Goal: Transaction & Acquisition: Download file/media

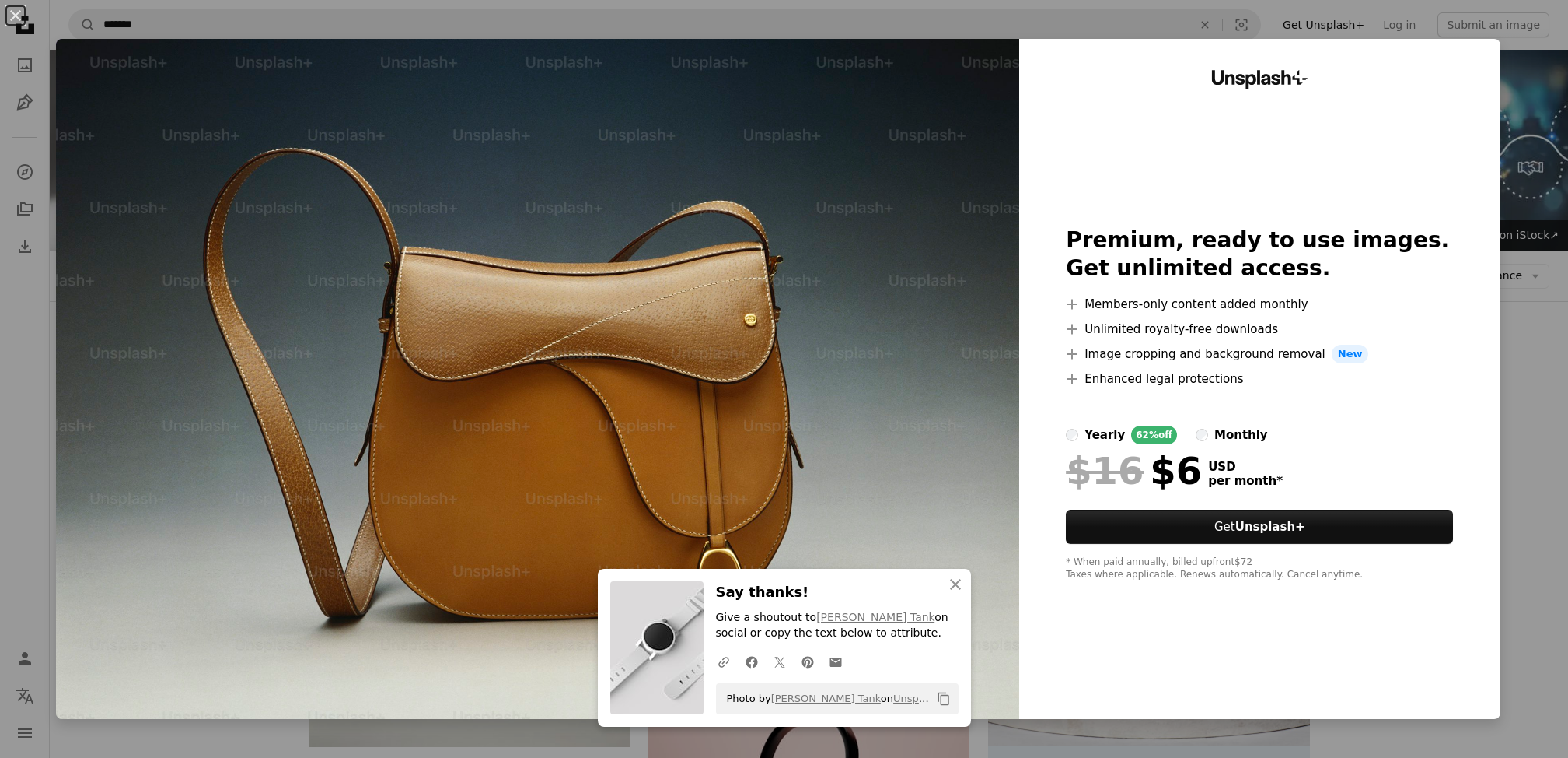
scroll to position [311, 0]
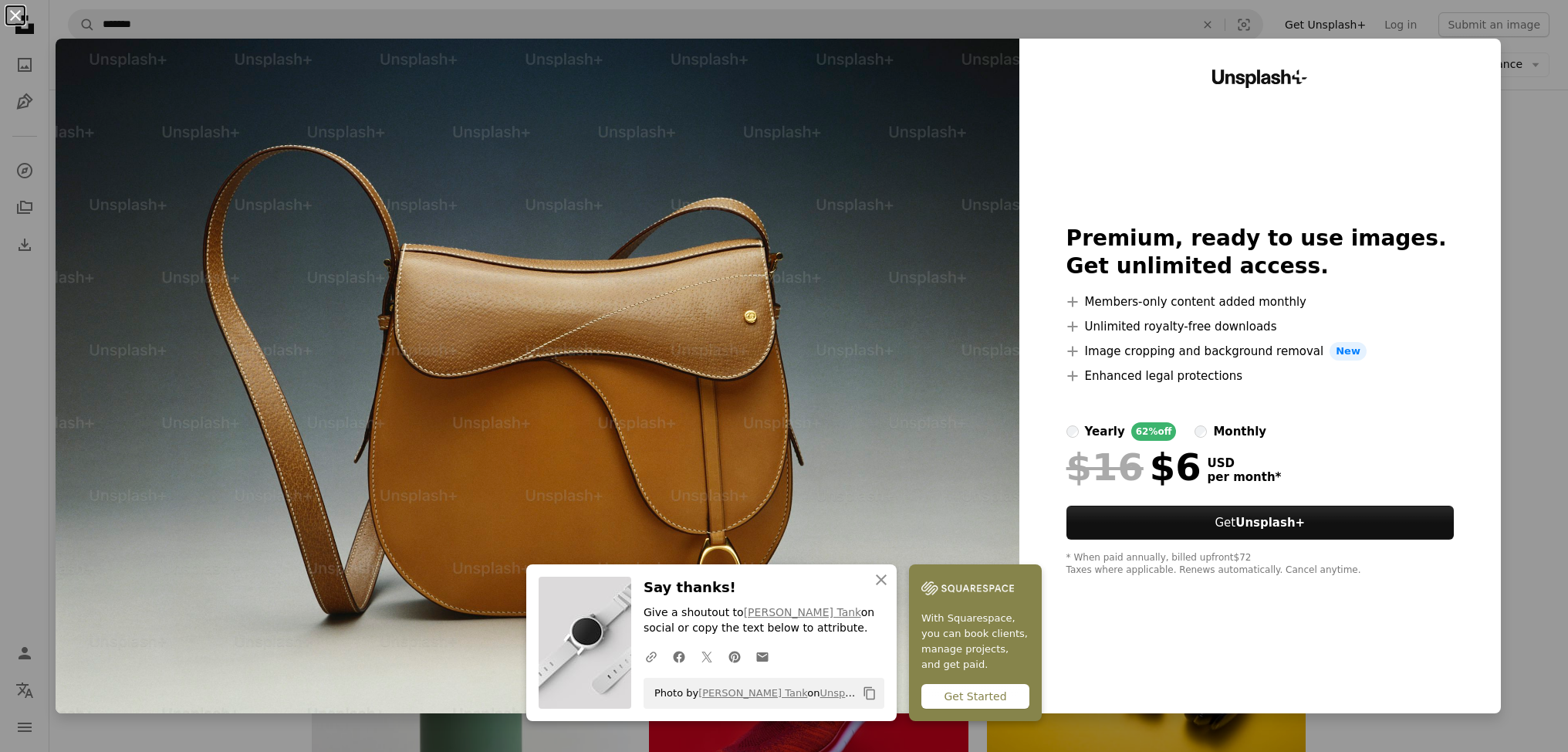
click at [18, 10] on button "An X shape" at bounding box center [16, 16] width 19 height 19
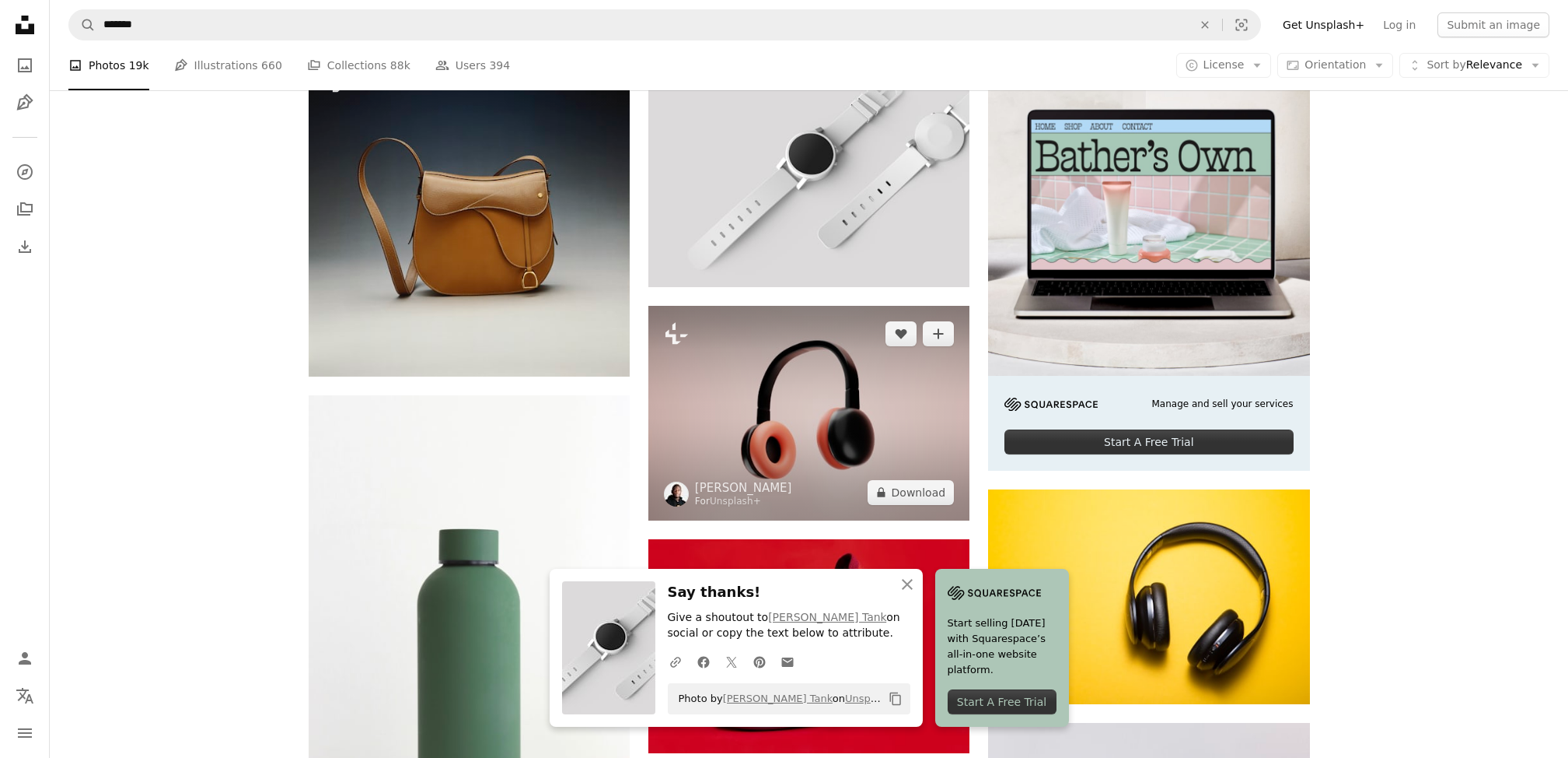
scroll to position [544, 0]
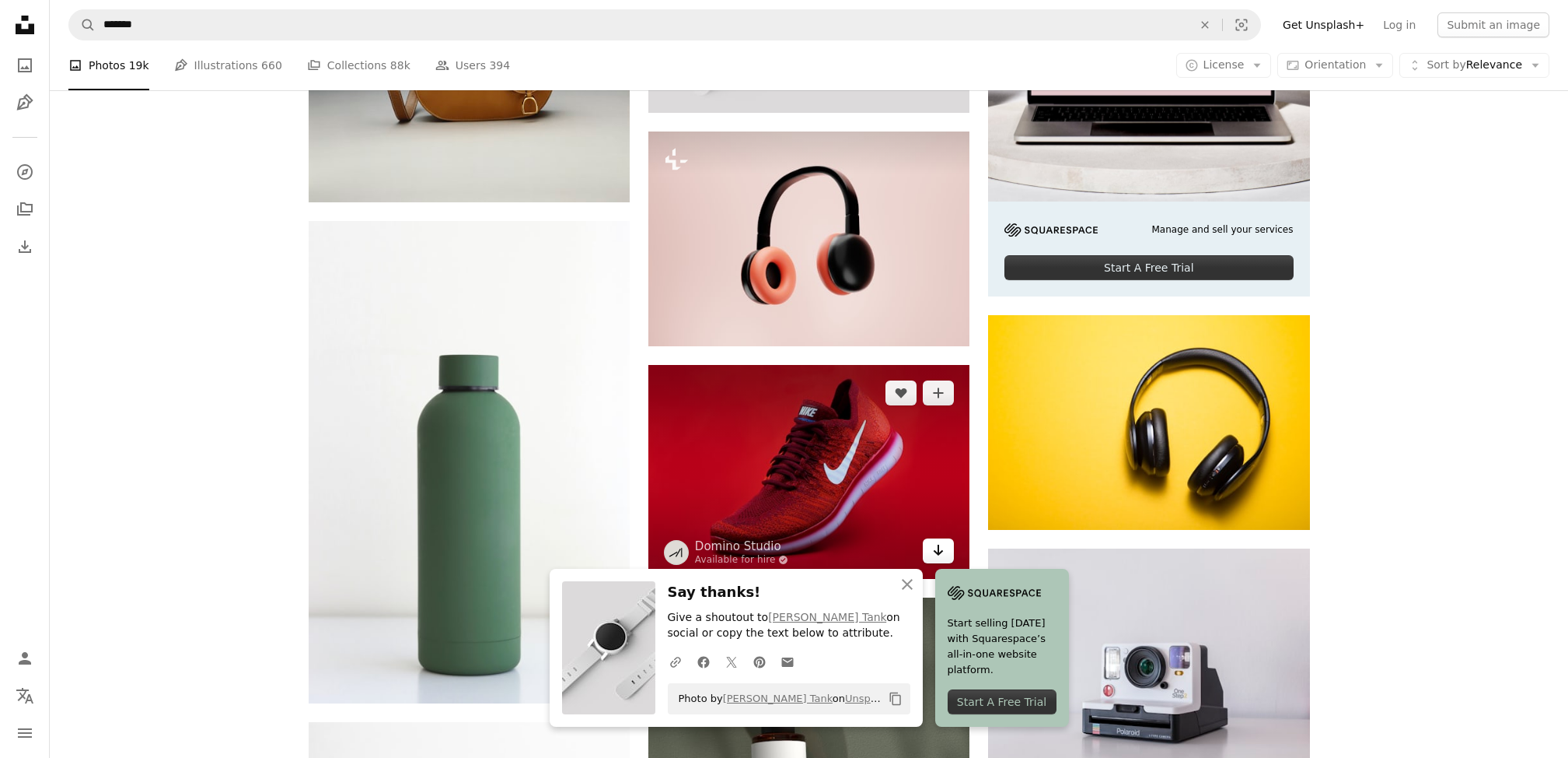
click at [938, 548] on icon "Arrow pointing down" at bounding box center [938, 549] width 12 height 19
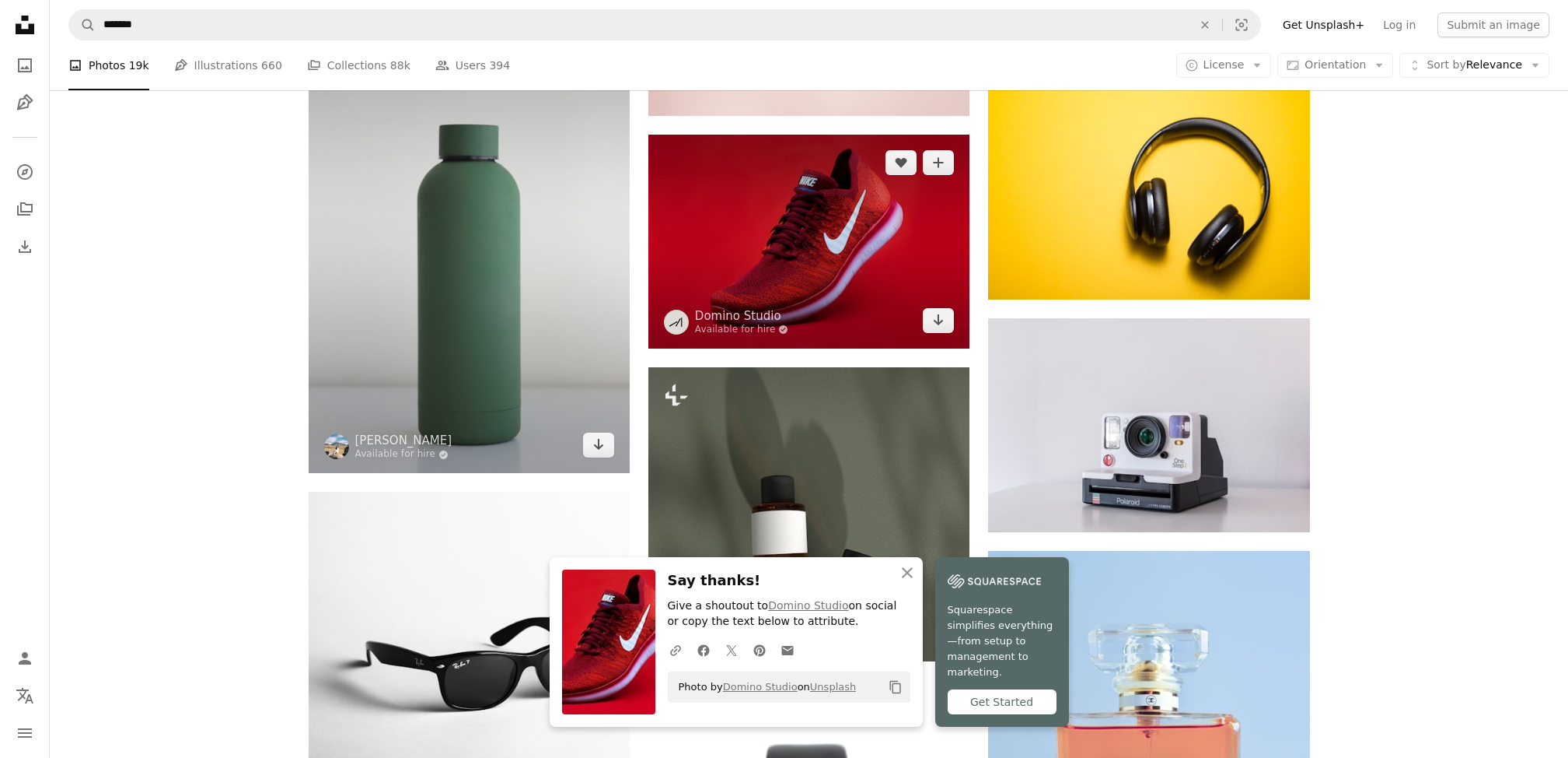
scroll to position [855, 0]
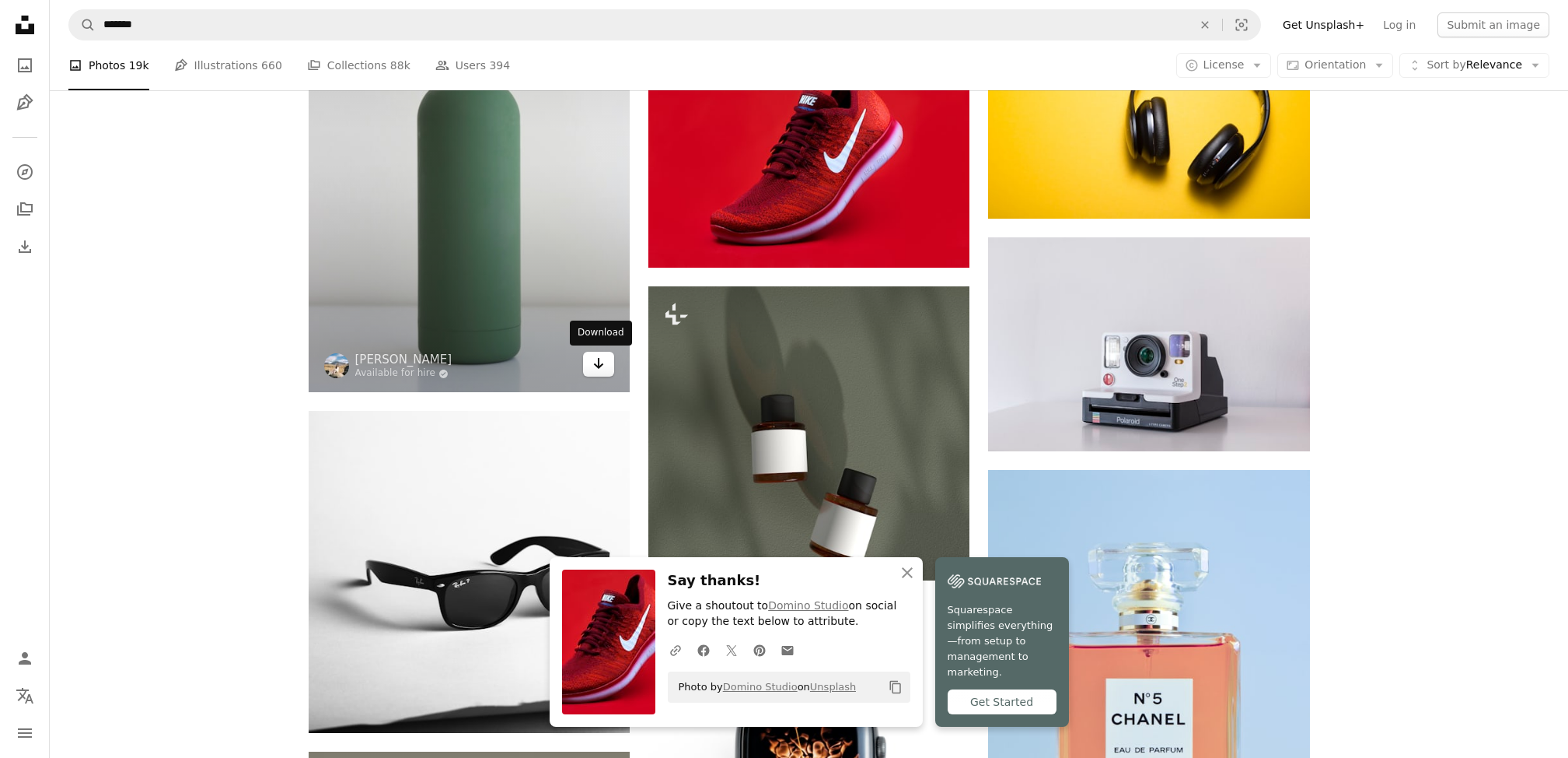
click at [589, 370] on link "Arrow pointing down" at bounding box center [599, 364] width 31 height 25
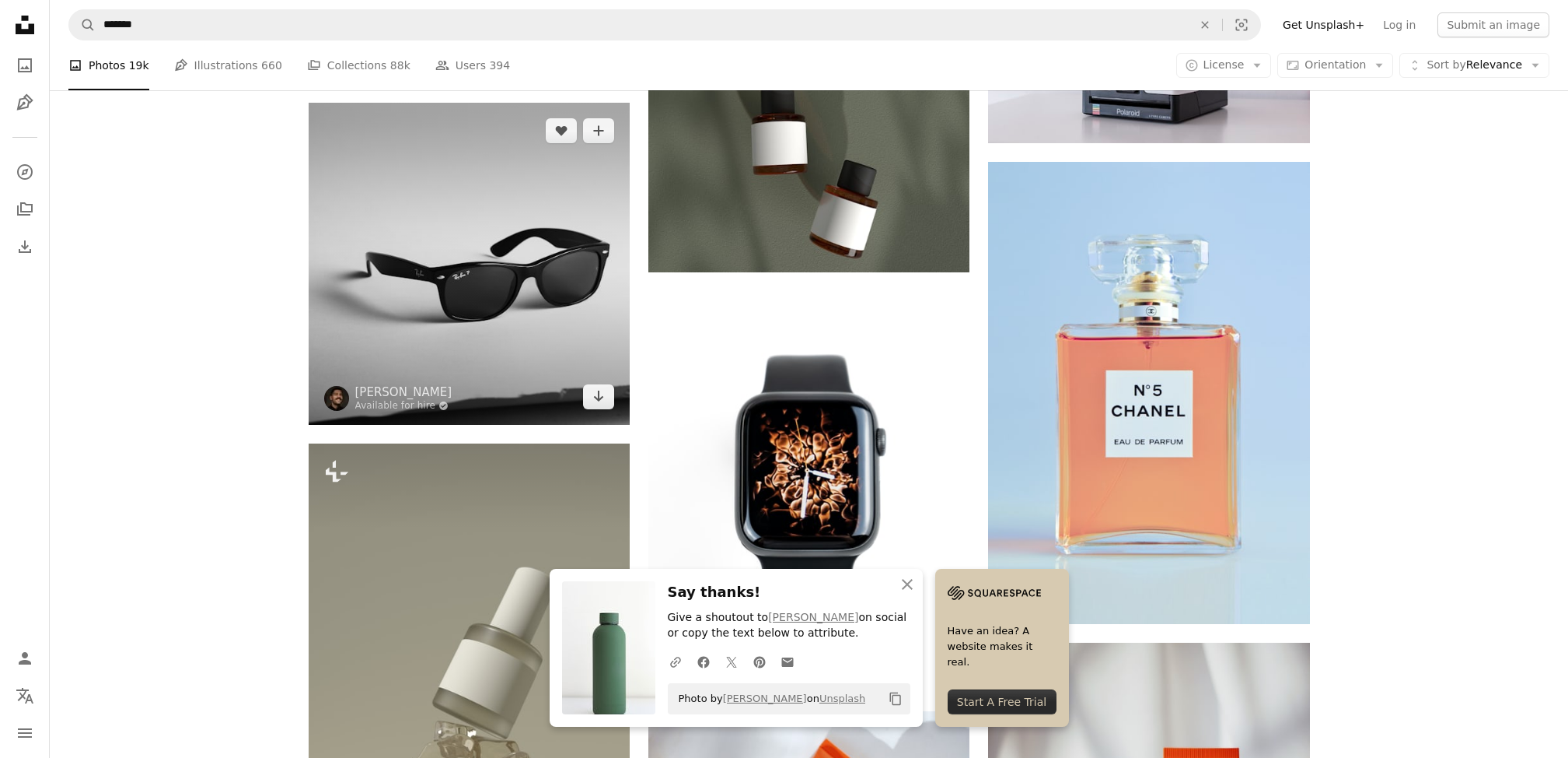
scroll to position [1167, 0]
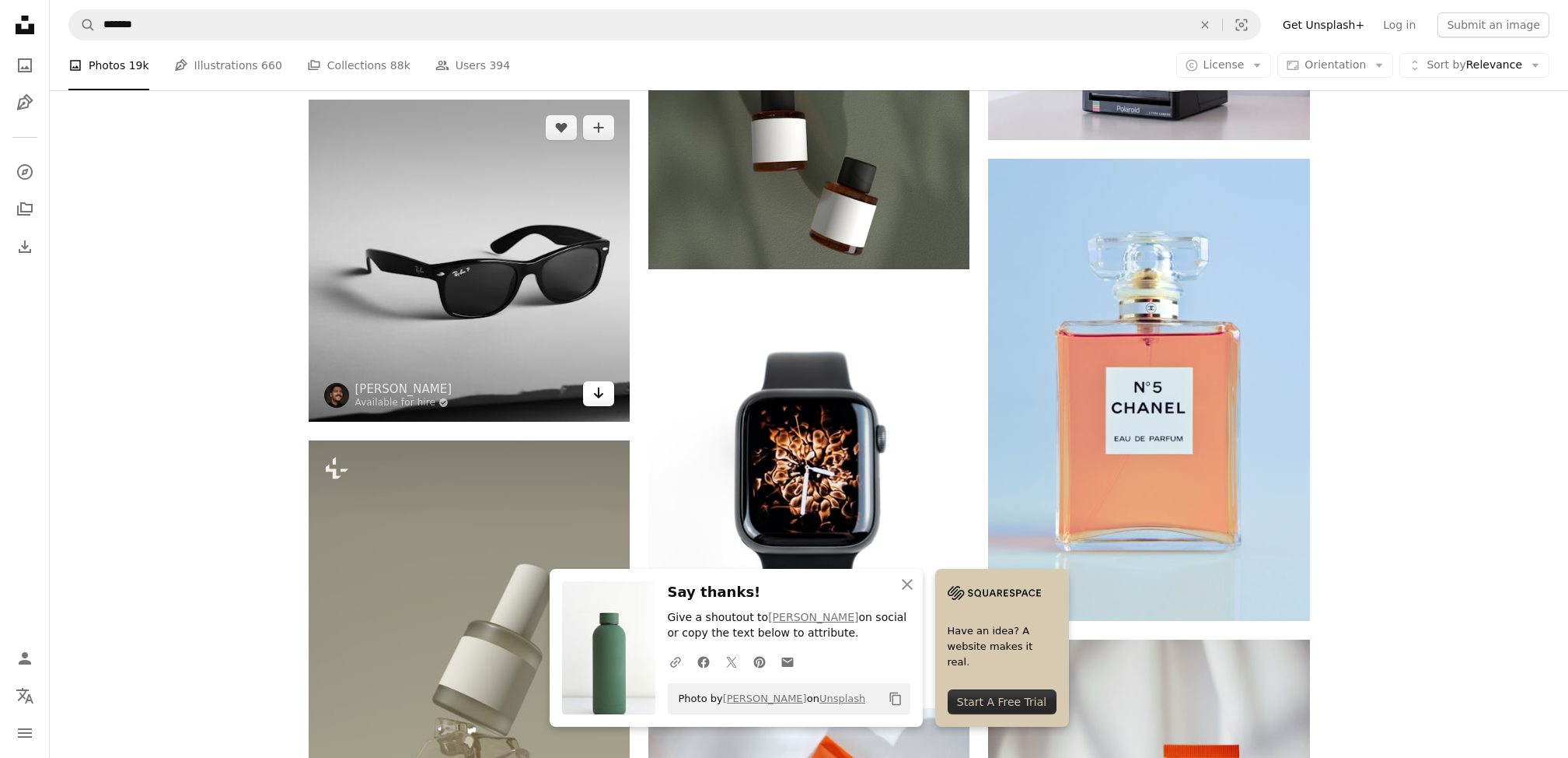
click at [599, 395] on icon "Download" at bounding box center [599, 393] width 10 height 11
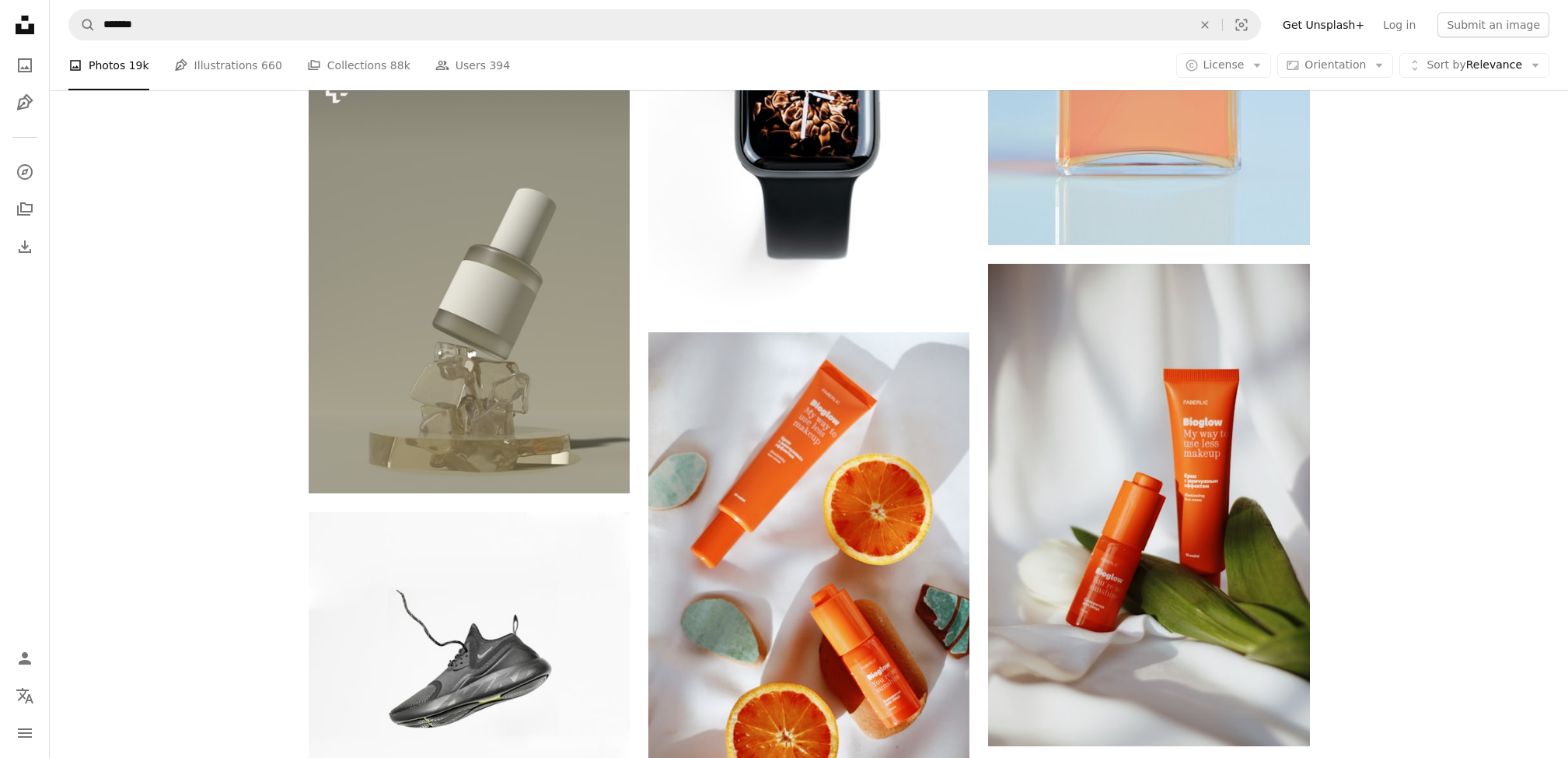
scroll to position [1556, 0]
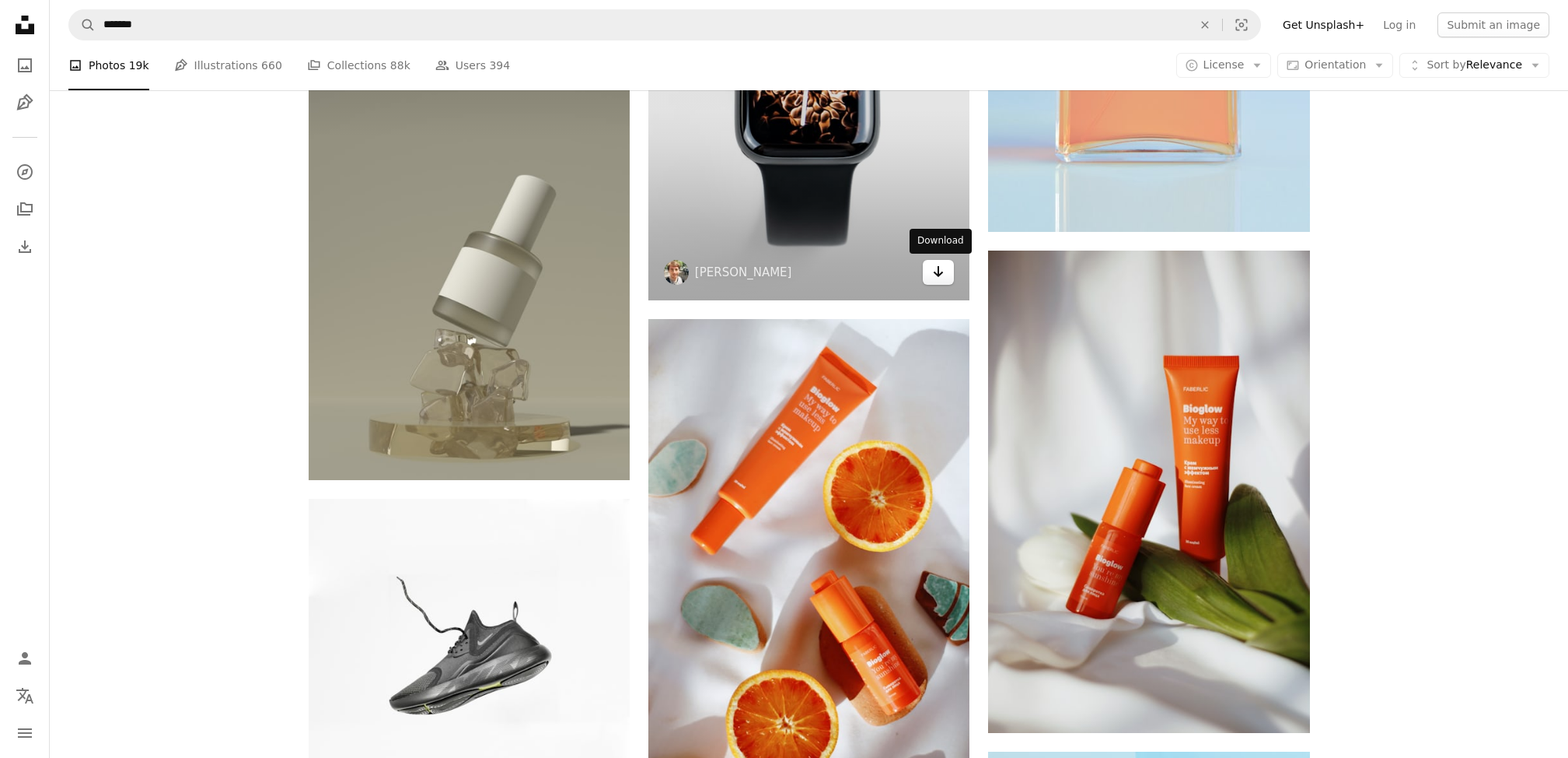
click at [946, 271] on link "Arrow pointing down" at bounding box center [938, 272] width 31 height 25
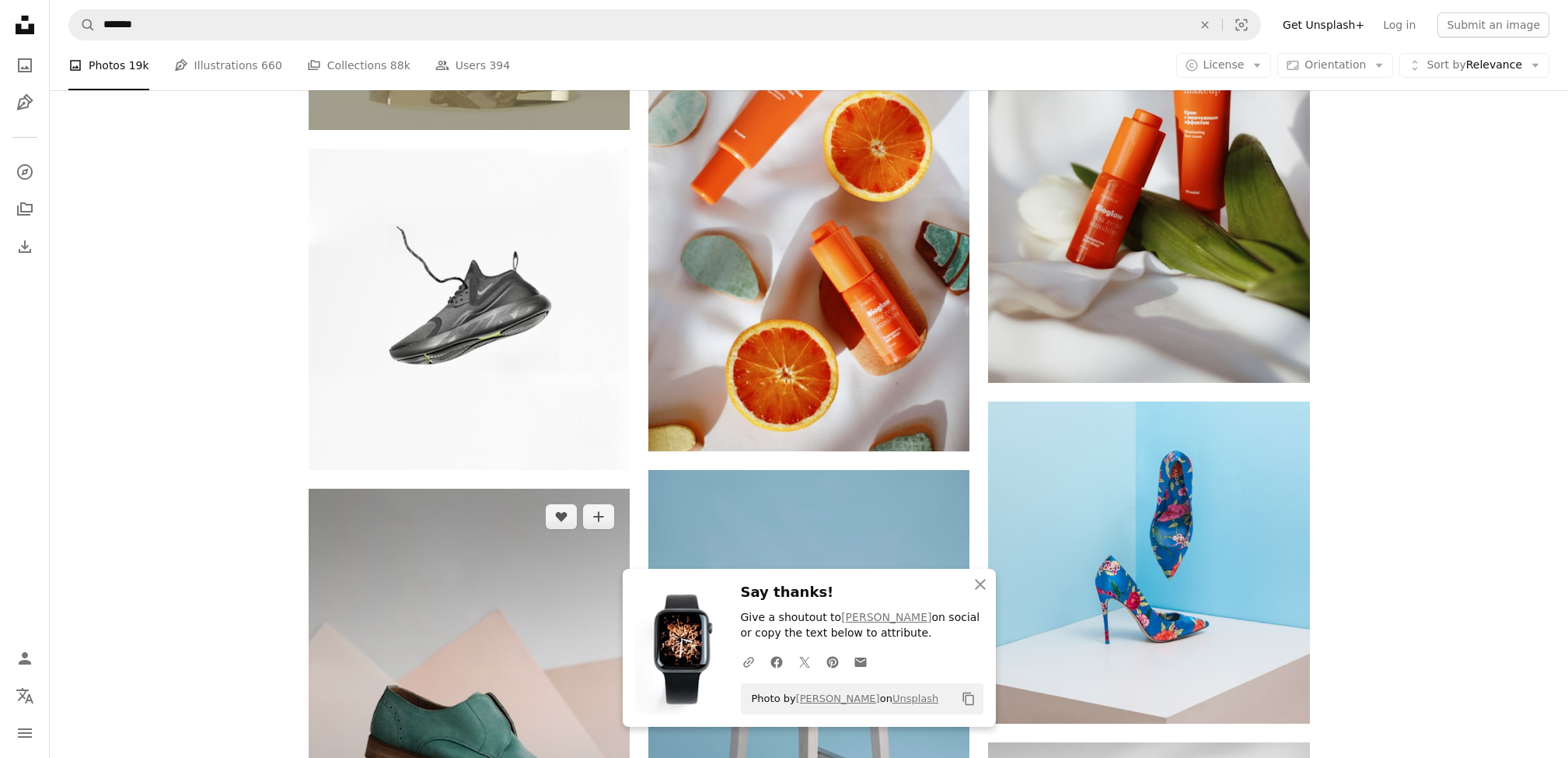
scroll to position [1945, 0]
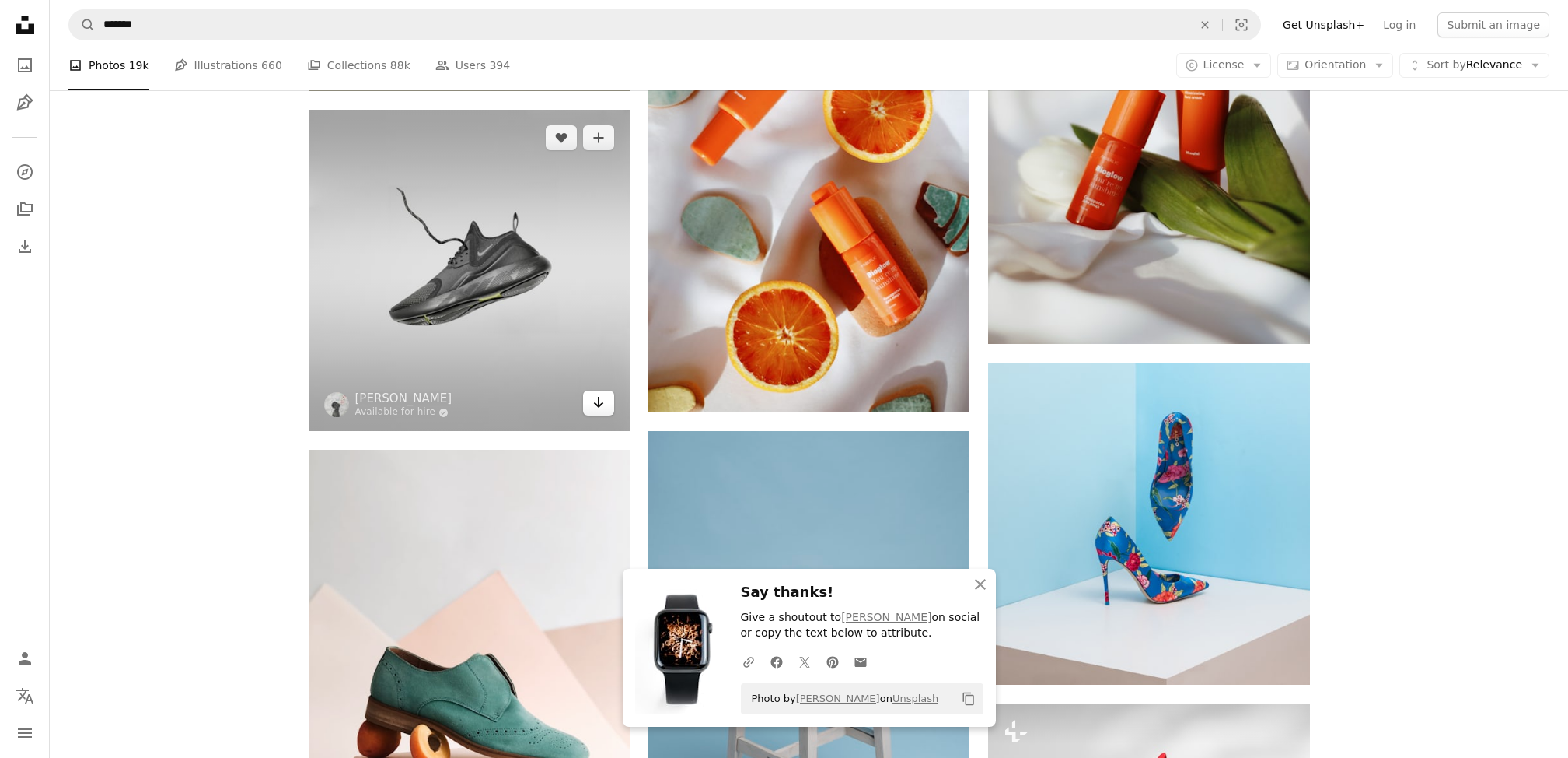
click at [594, 403] on icon "Arrow pointing down" at bounding box center [599, 402] width 12 height 19
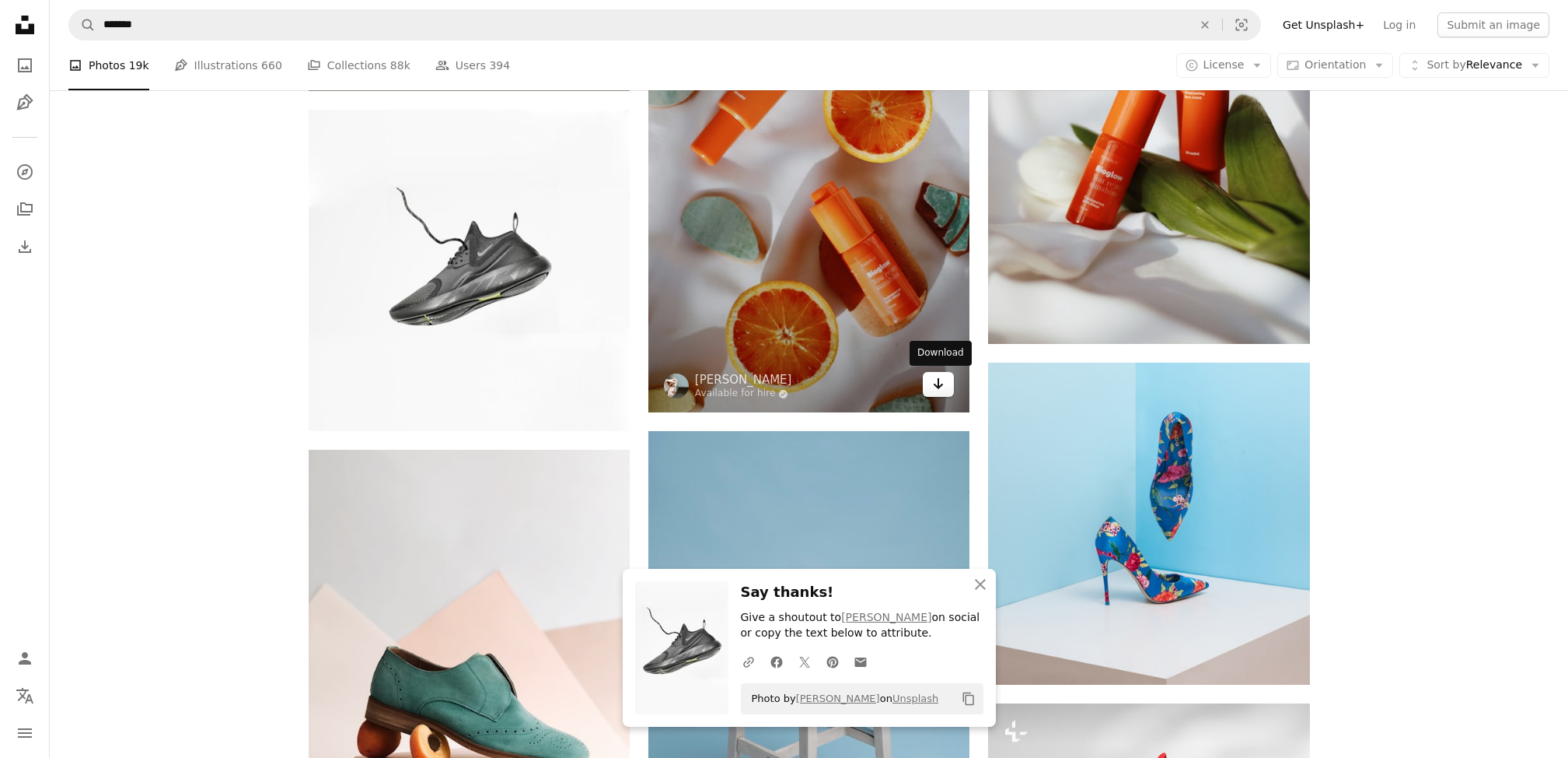
click at [942, 388] on icon "Arrow pointing down" at bounding box center [938, 384] width 12 height 19
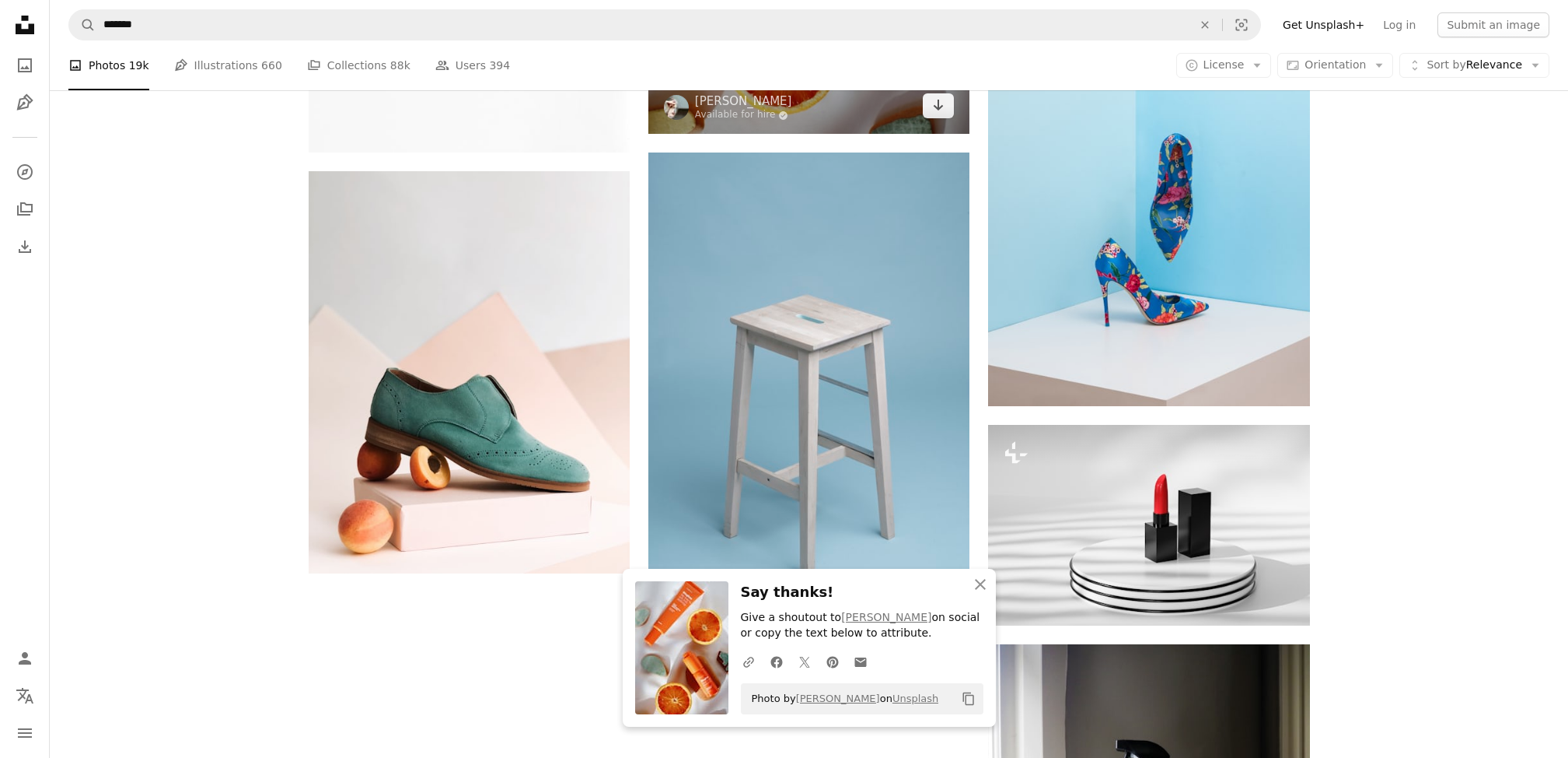
scroll to position [2256, 0]
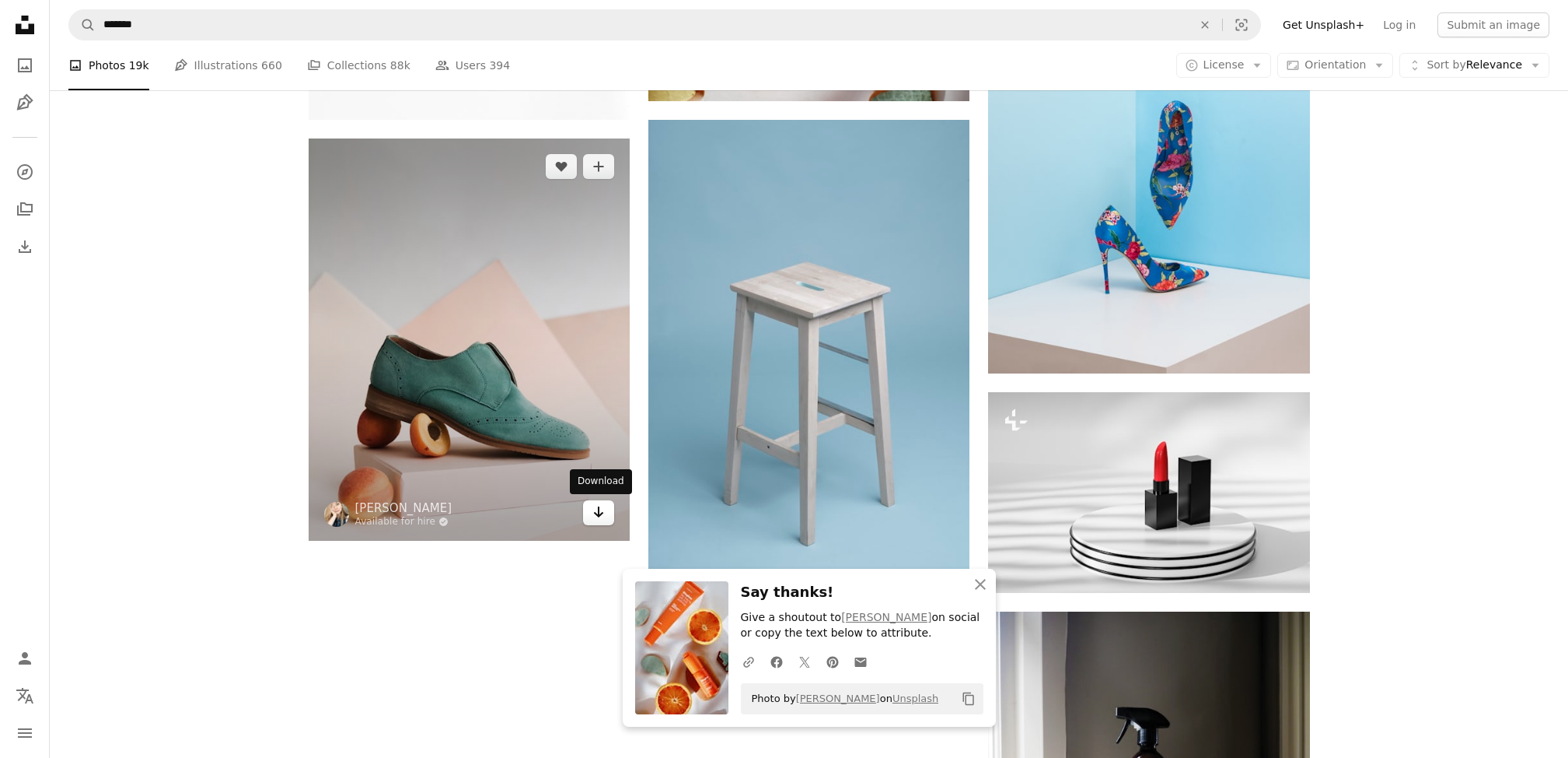
click at [589, 513] on link "Arrow pointing down" at bounding box center [599, 512] width 31 height 25
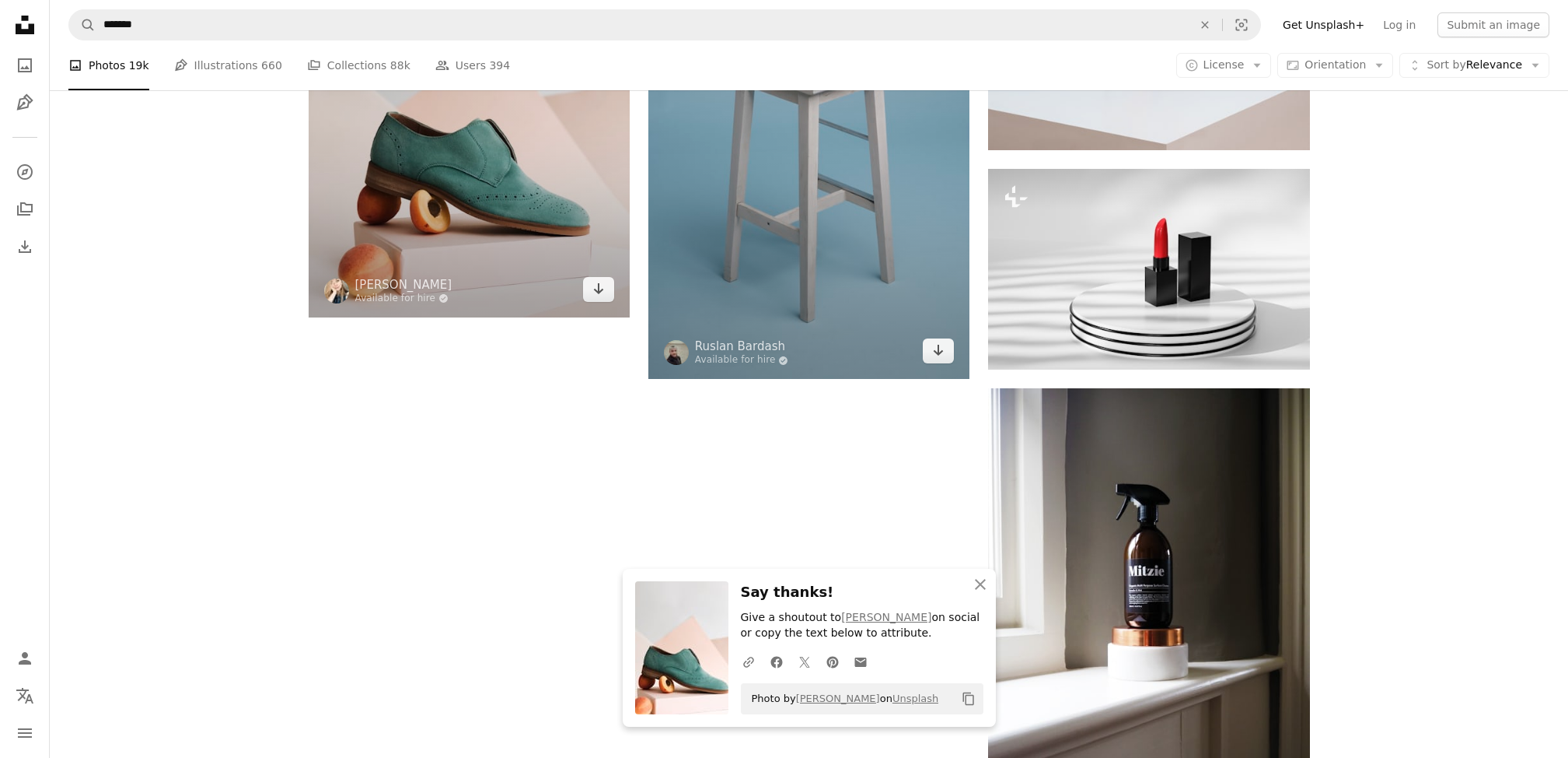
scroll to position [2489, 0]
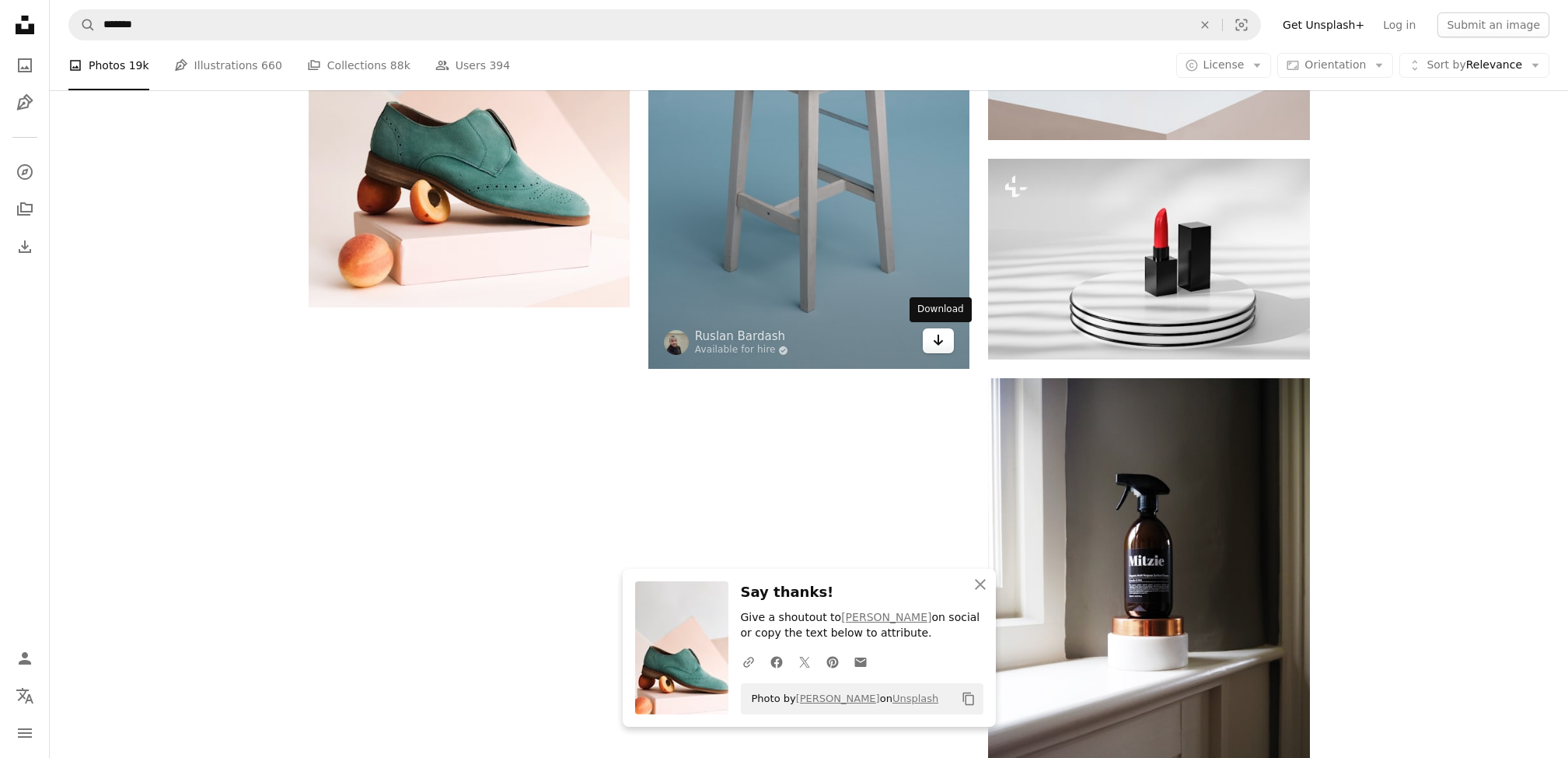
click at [942, 345] on icon "Arrow pointing down" at bounding box center [938, 340] width 12 height 19
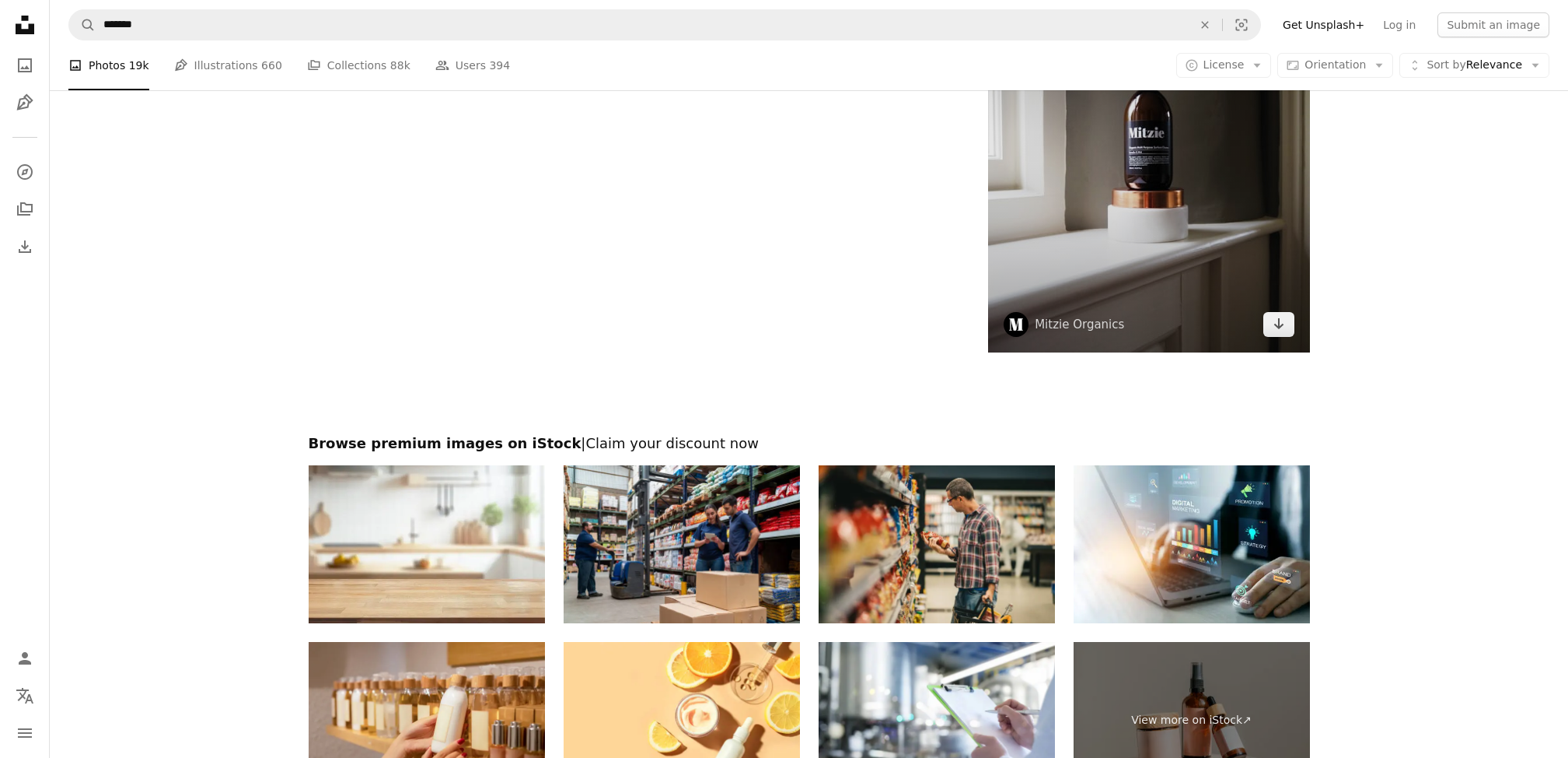
scroll to position [2800, 0]
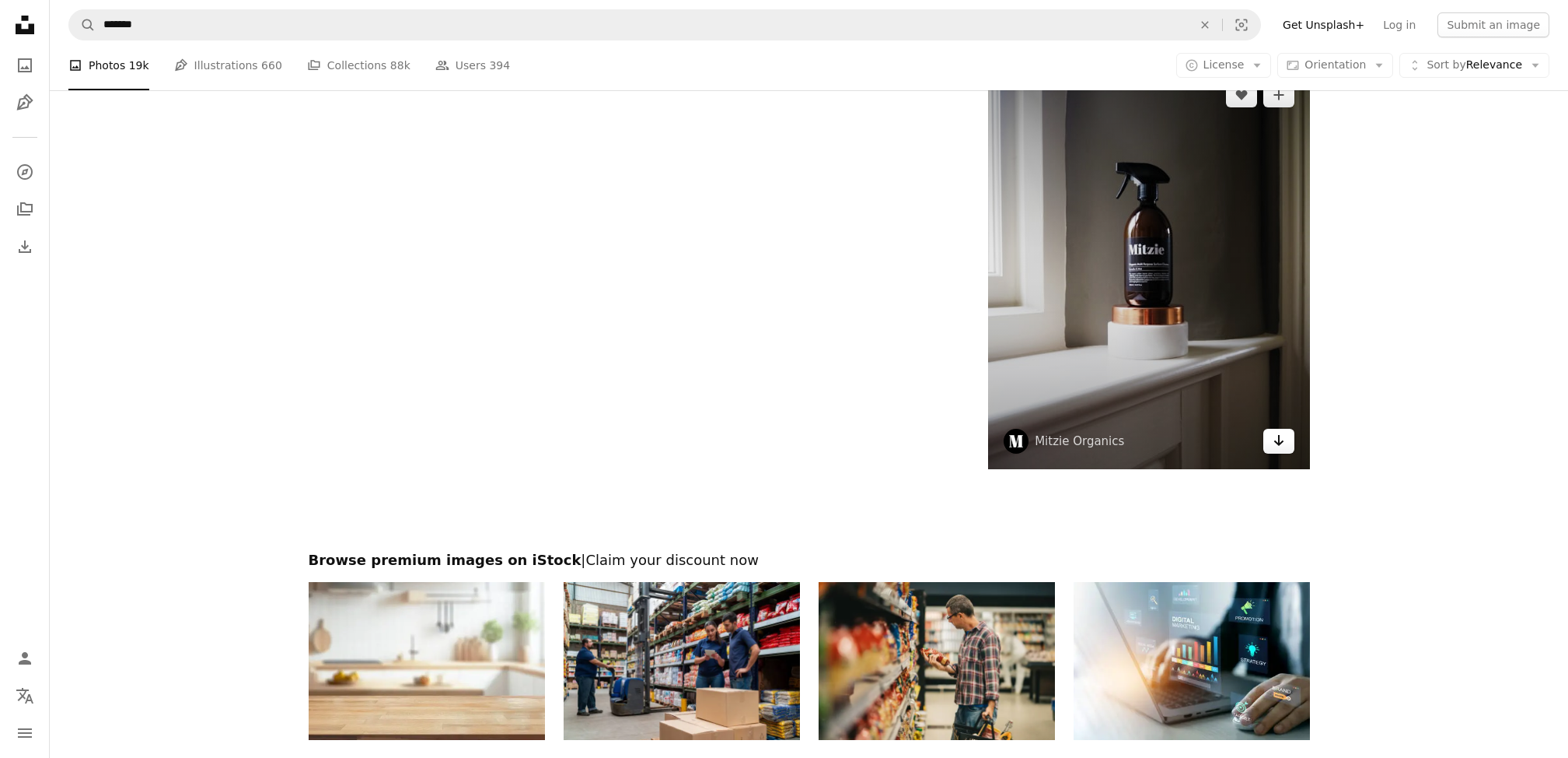
click at [1286, 450] on link "Arrow pointing down" at bounding box center [1279, 441] width 31 height 25
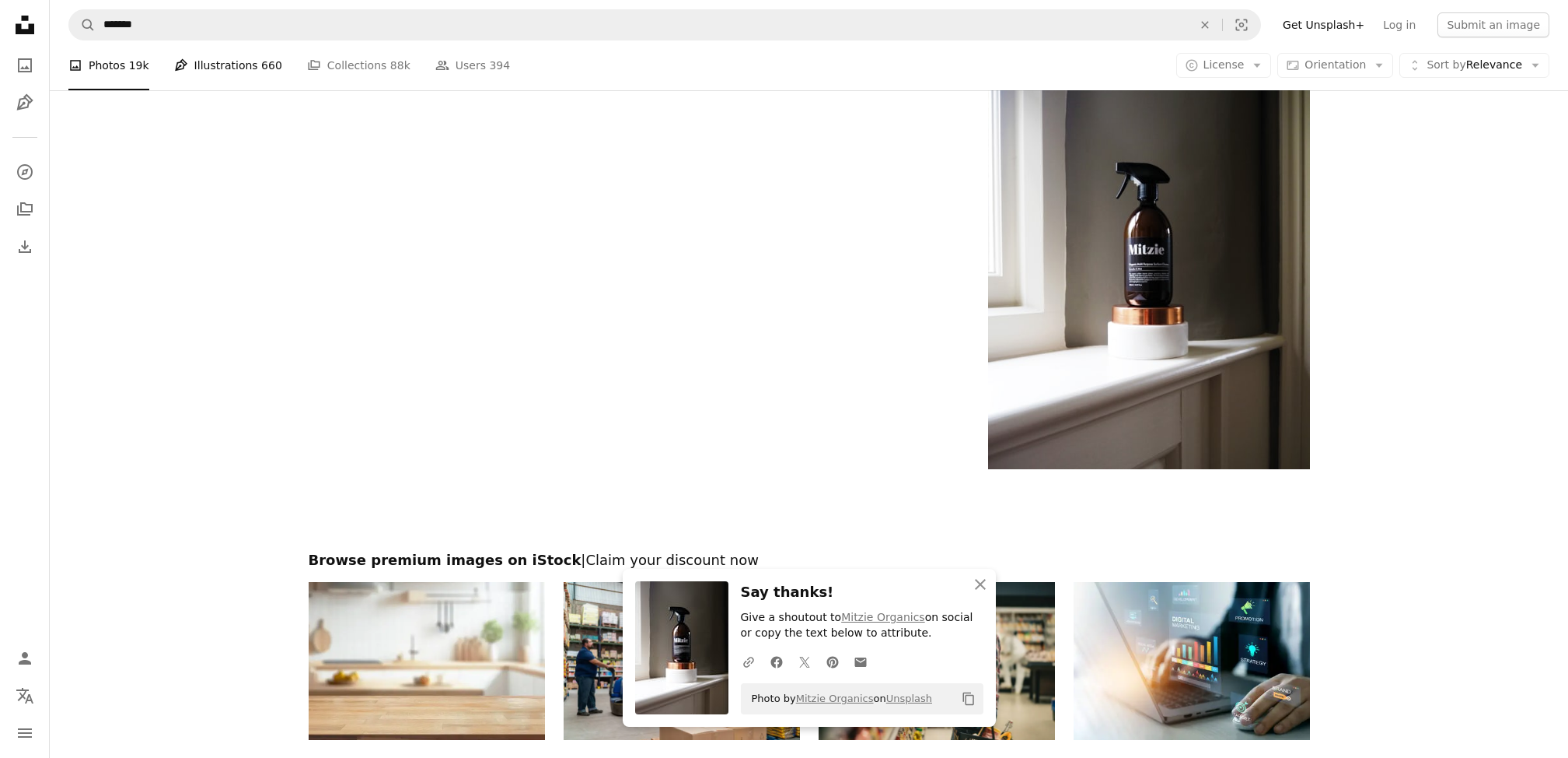
click at [218, 74] on link "Pen Tool Illustrations 660" at bounding box center [228, 65] width 108 height 49
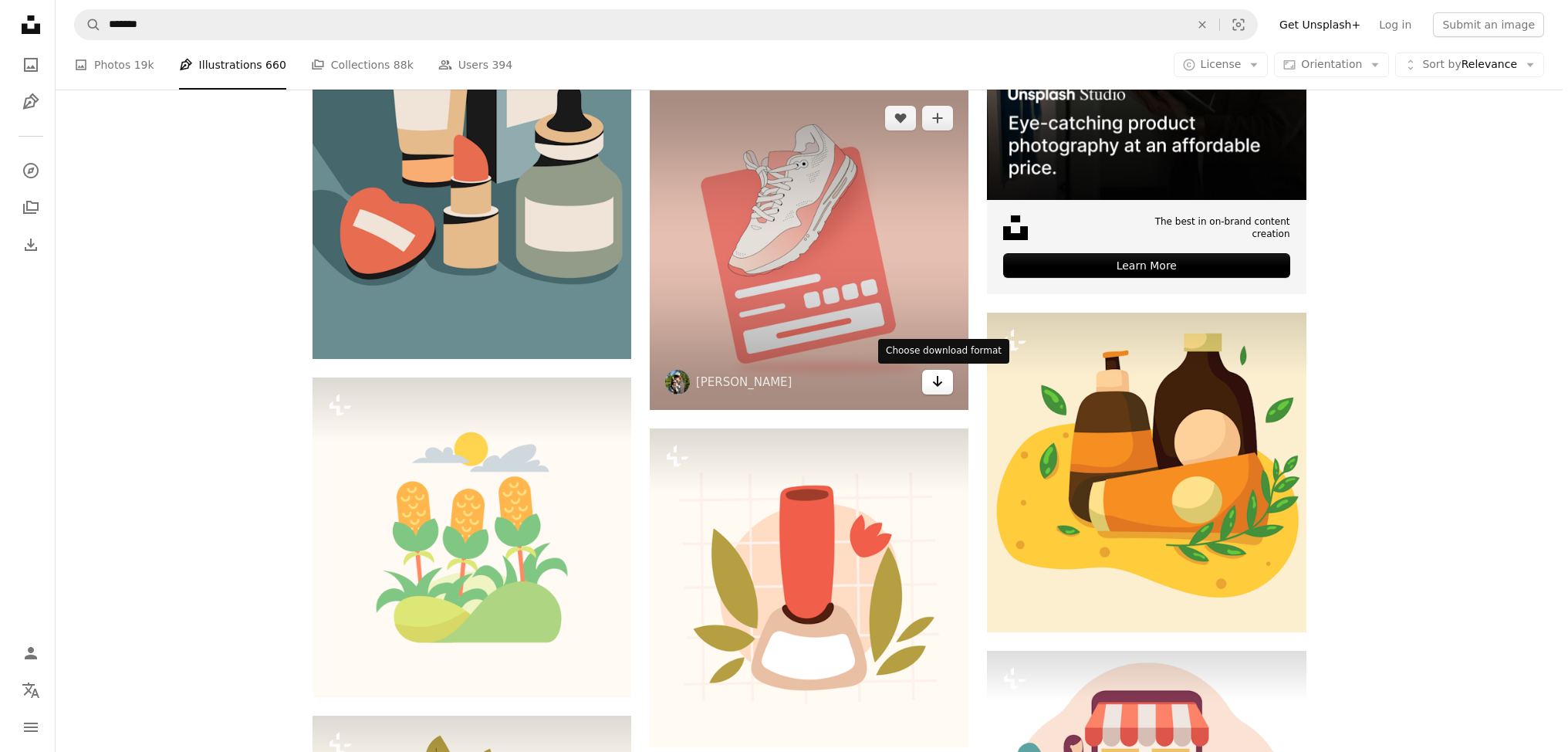
scroll to position [540, 0]
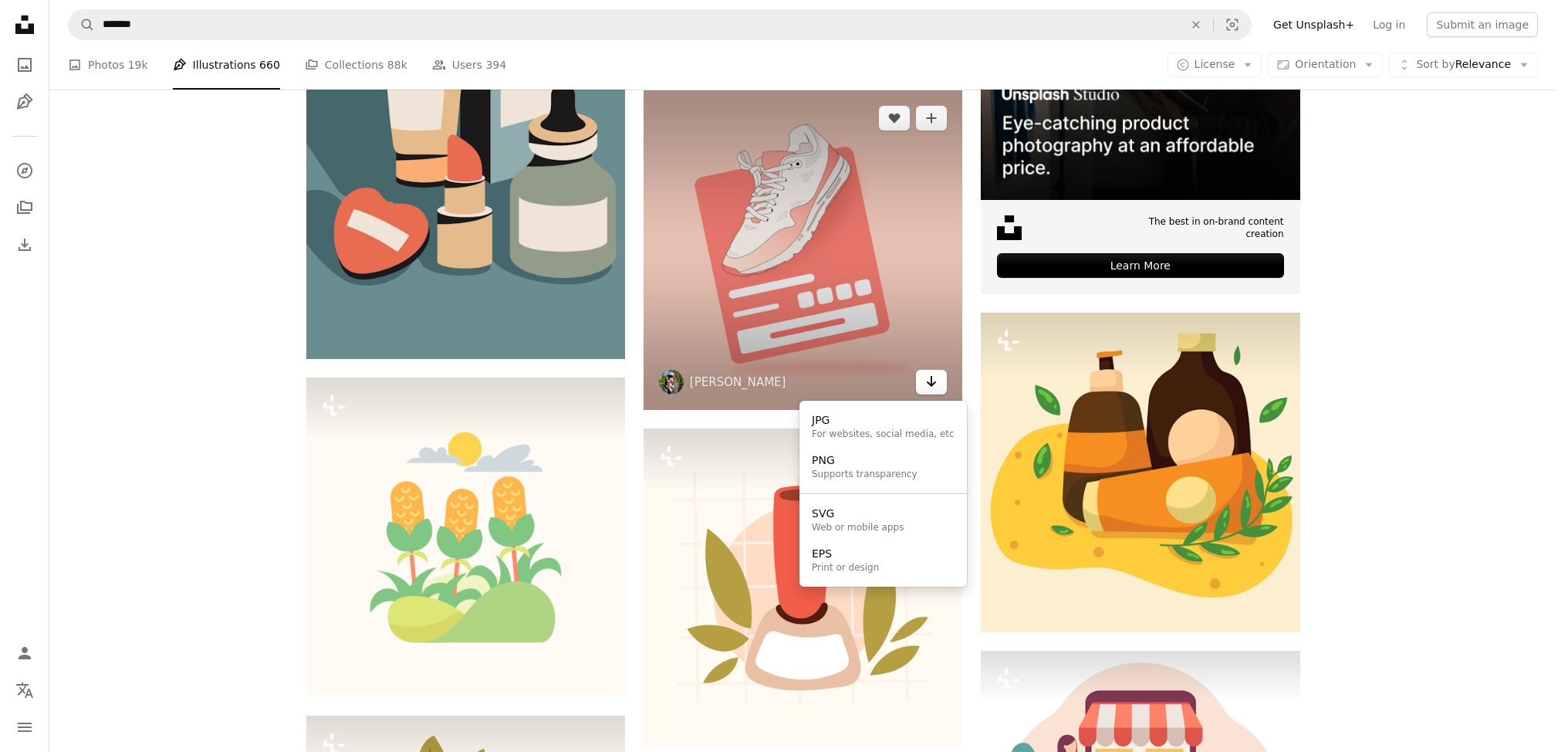
click at [934, 372] on icon "Arrow pointing down" at bounding box center [931, 381] width 12 height 19
click at [890, 426] on div "JPG" at bounding box center [883, 421] width 142 height 16
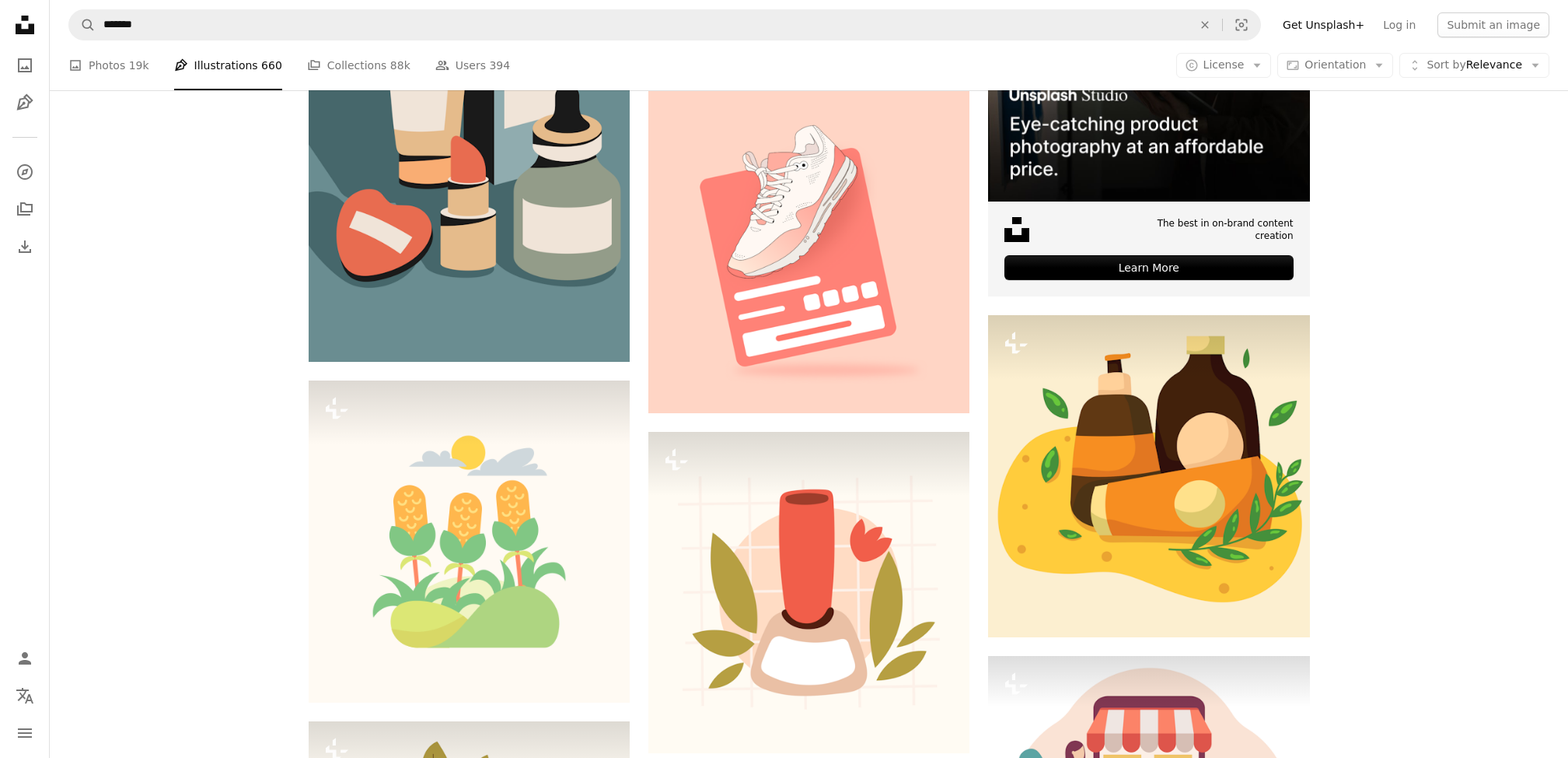
scroll to position [1634, 0]
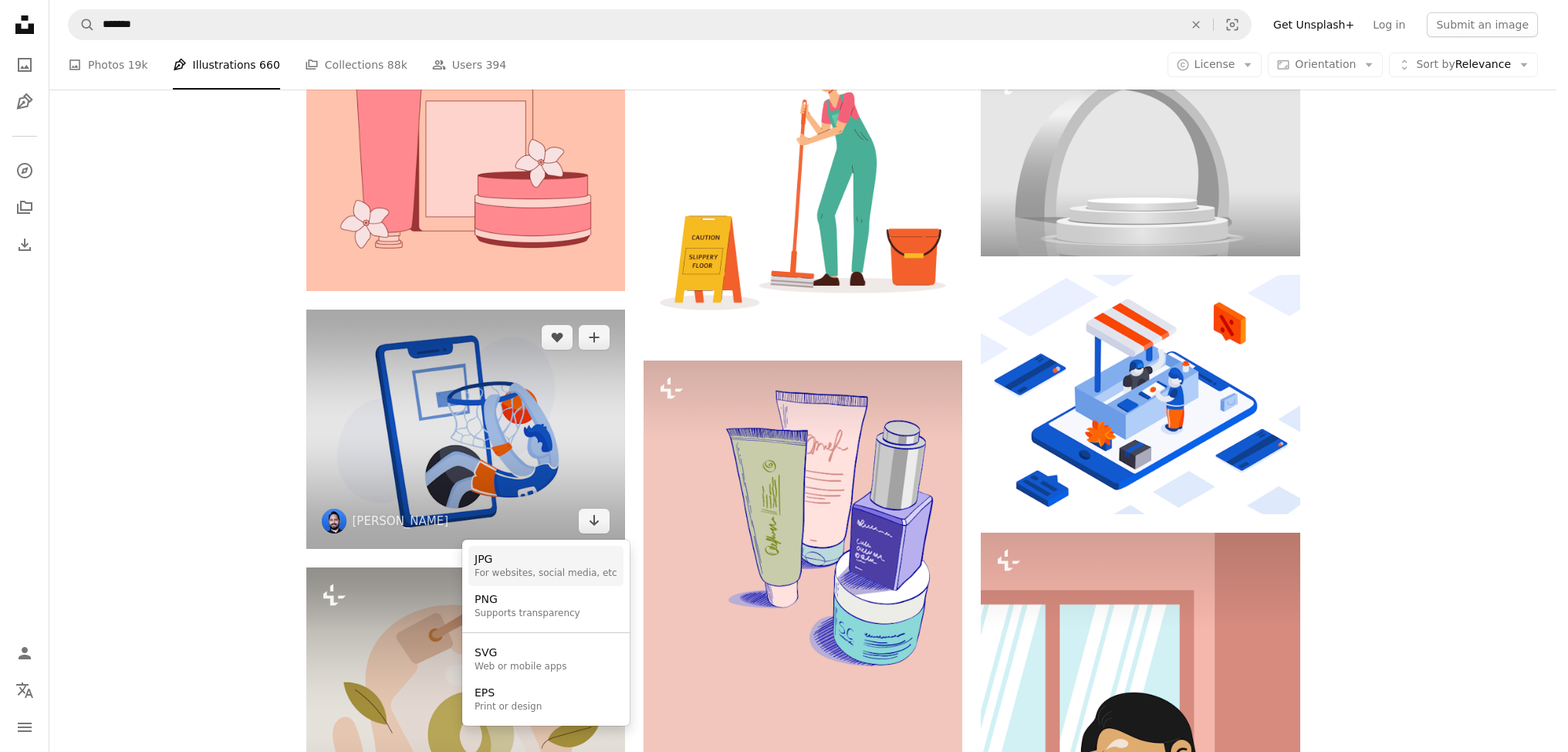
click at [552, 579] on div "For websites, social media, etc" at bounding box center [546, 573] width 142 height 12
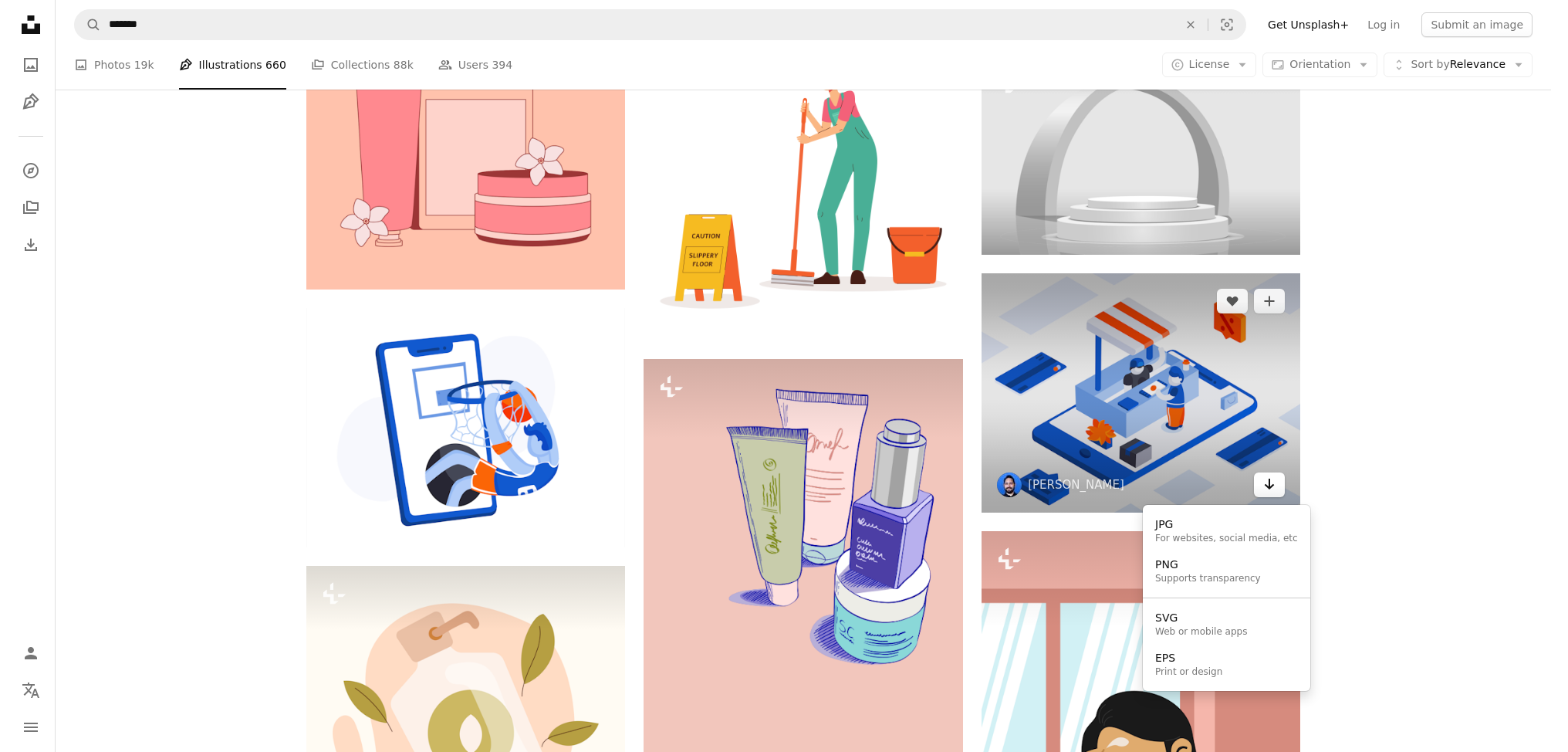
scroll to position [0, 0]
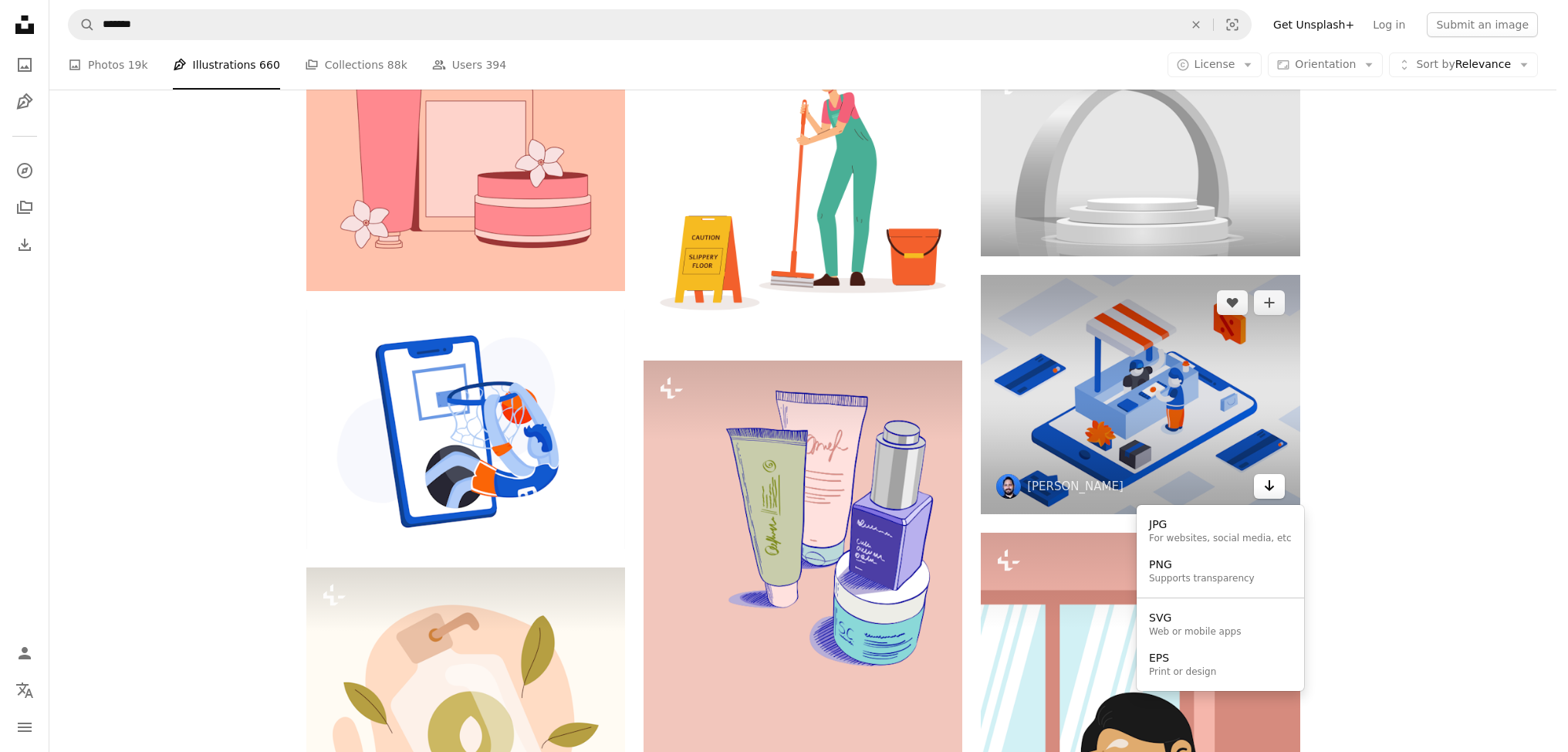
click at [1279, 483] on button "Arrow pointing down" at bounding box center [1270, 486] width 31 height 25
click at [1394, 502] on body "An X shape Close Say thanks! Give a shoutout to [PERSON_NAME] on social or copy…" at bounding box center [778, 376] width 1557 height 752
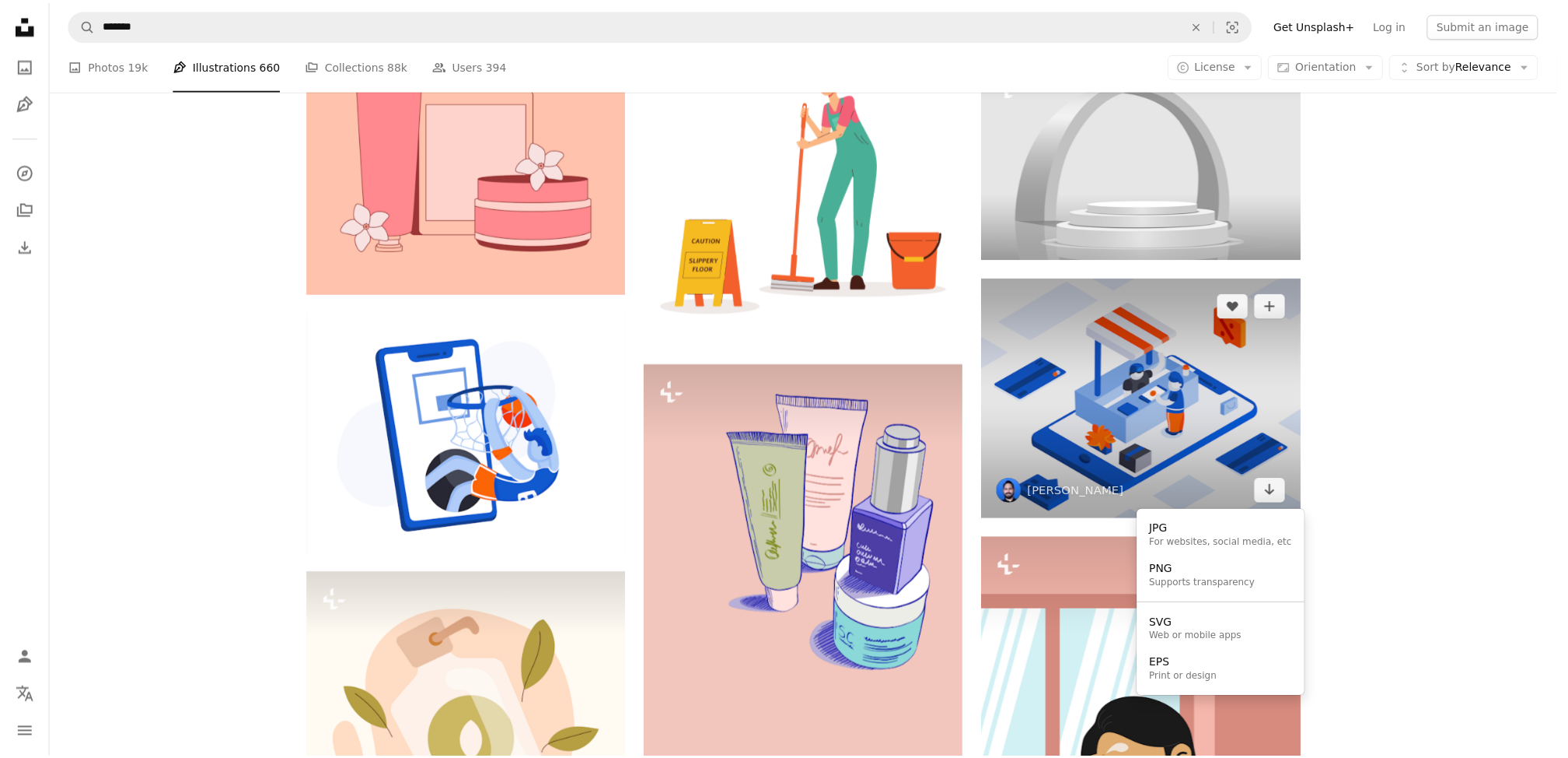
scroll to position [1634, 0]
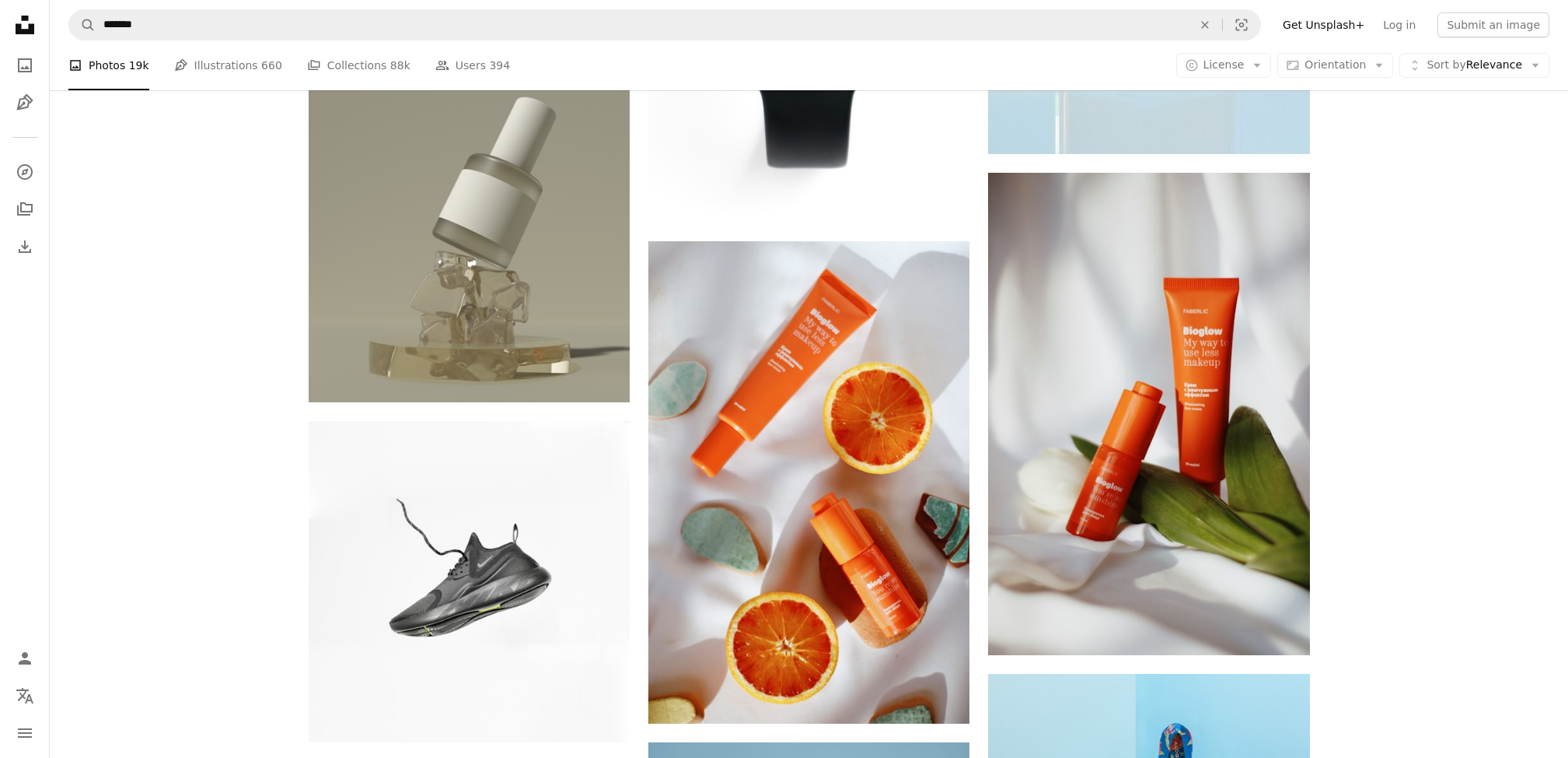
scroll to position [3250, 0]
